Goal: Task Accomplishment & Management: Use online tool/utility

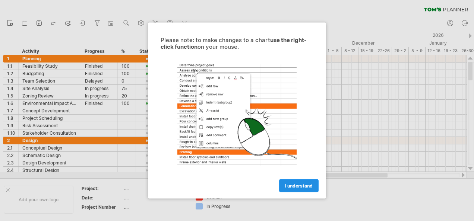
click at [302, 189] on link "I understand" at bounding box center [298, 185] width 39 height 13
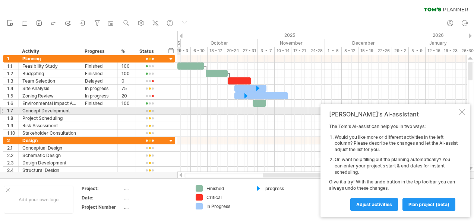
click at [463, 108] on div "[PERSON_NAME]'s AI-assistant The [PERSON_NAME]'s AI-assist can help you in two …" at bounding box center [395, 161] width 150 height 114
click at [464, 113] on div at bounding box center [462, 112] width 6 height 6
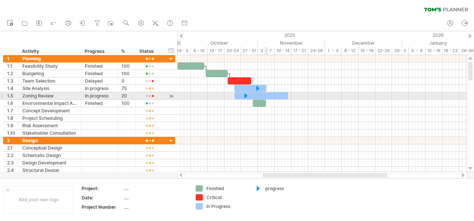
click at [264, 97] on div at bounding box center [261, 95] width 54 height 7
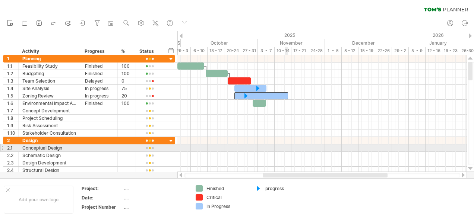
click at [286, 148] on div at bounding box center [321, 147] width 289 height 7
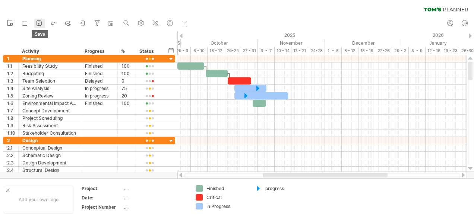
click at [39, 24] on icon at bounding box center [38, 22] width 7 height 7
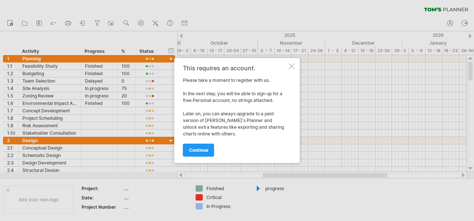
click at [196, 141] on div "continue" at bounding box center [235, 146] width 104 height 19
click at [197, 142] on div "continue" at bounding box center [235, 146] width 104 height 19
click at [197, 149] on span "continue" at bounding box center [198, 150] width 19 height 6
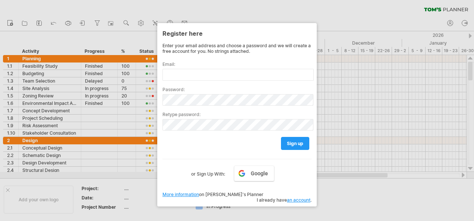
click at [348, 11] on div at bounding box center [237, 110] width 474 height 221
